Goal: Find specific page/section

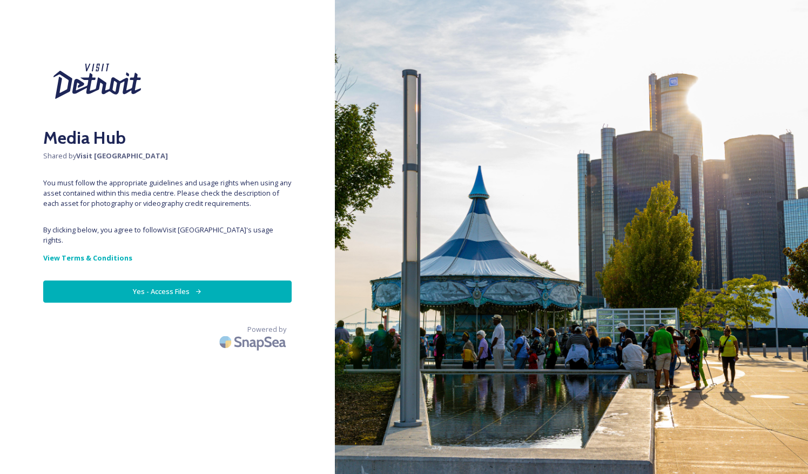
click at [133, 280] on button "Yes - Access Files" at bounding box center [167, 291] width 248 height 22
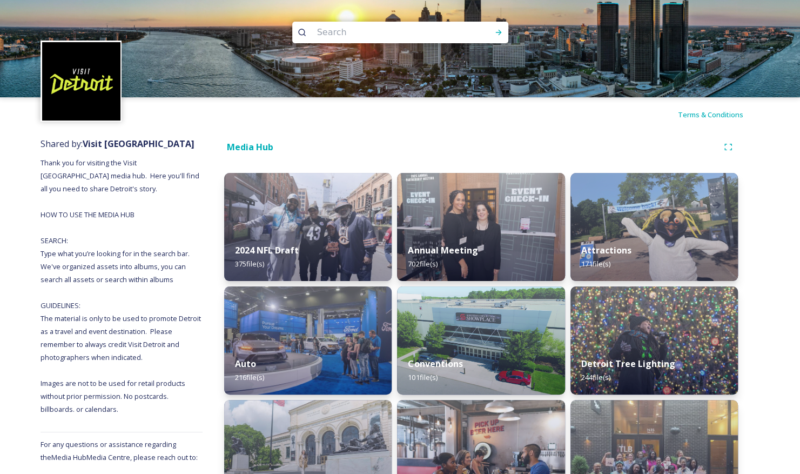
click at [361, 39] on input at bounding box center [386, 33] width 148 height 24
type input "[GEOGRAPHIC_DATA]"
click at [496, 35] on icon at bounding box center [498, 32] width 9 height 9
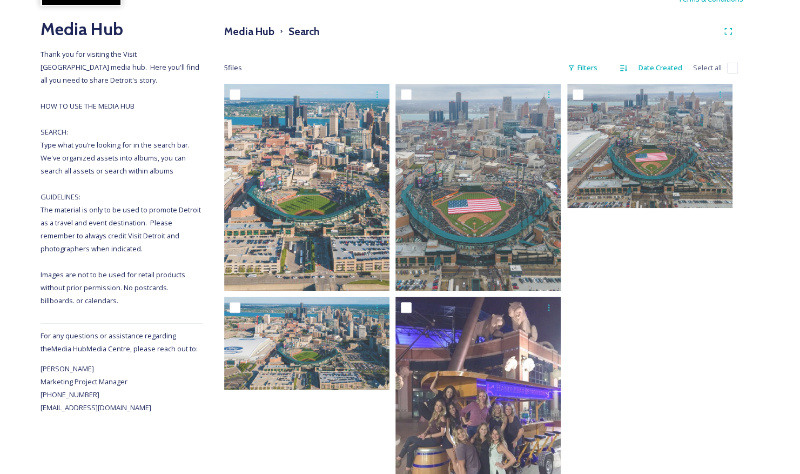
scroll to position [116, 0]
